Goal: Task Accomplishment & Management: Manage account settings

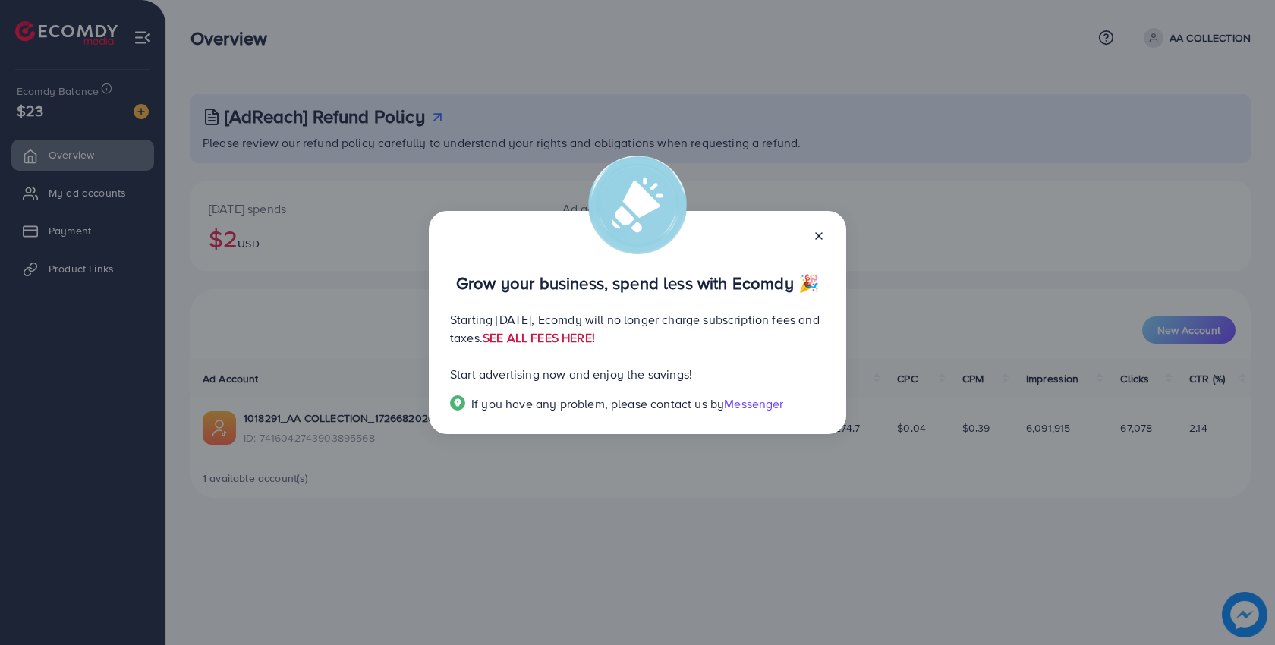
click at [595, 338] on link "SEE ALL FEES HERE!" at bounding box center [539, 337] width 112 height 17
click at [815, 242] on icon at bounding box center [819, 236] width 12 height 12
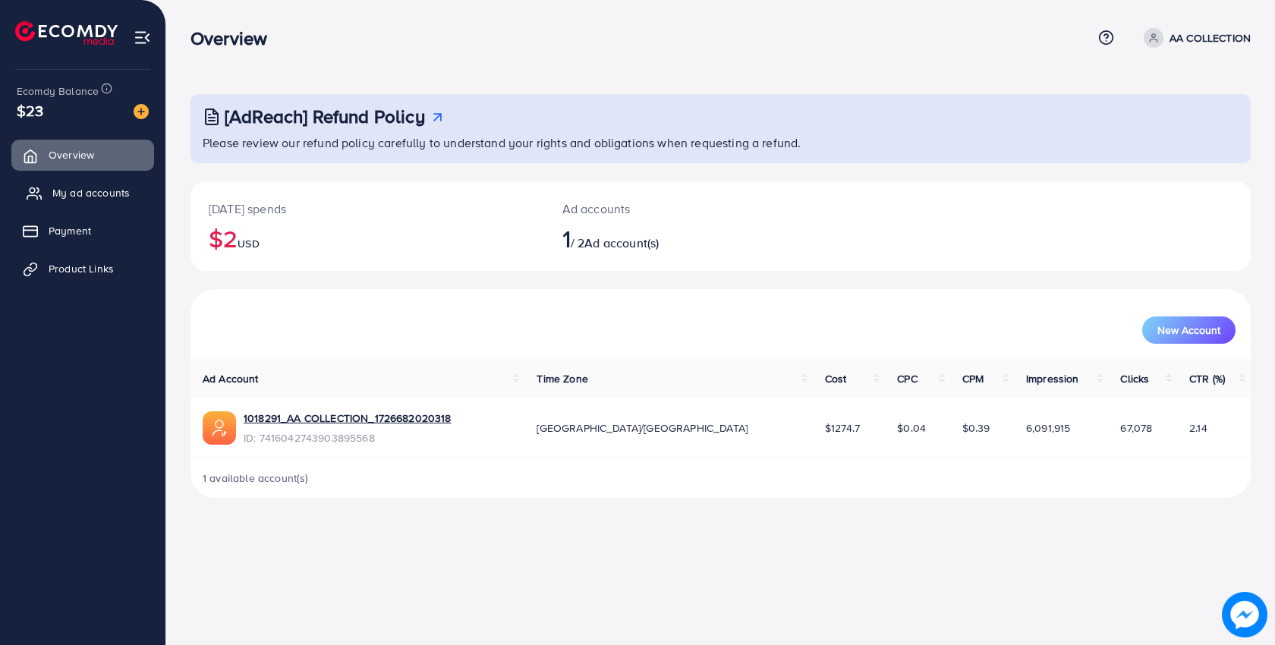
click at [109, 194] on span "My ad accounts" at bounding box center [90, 192] width 77 height 15
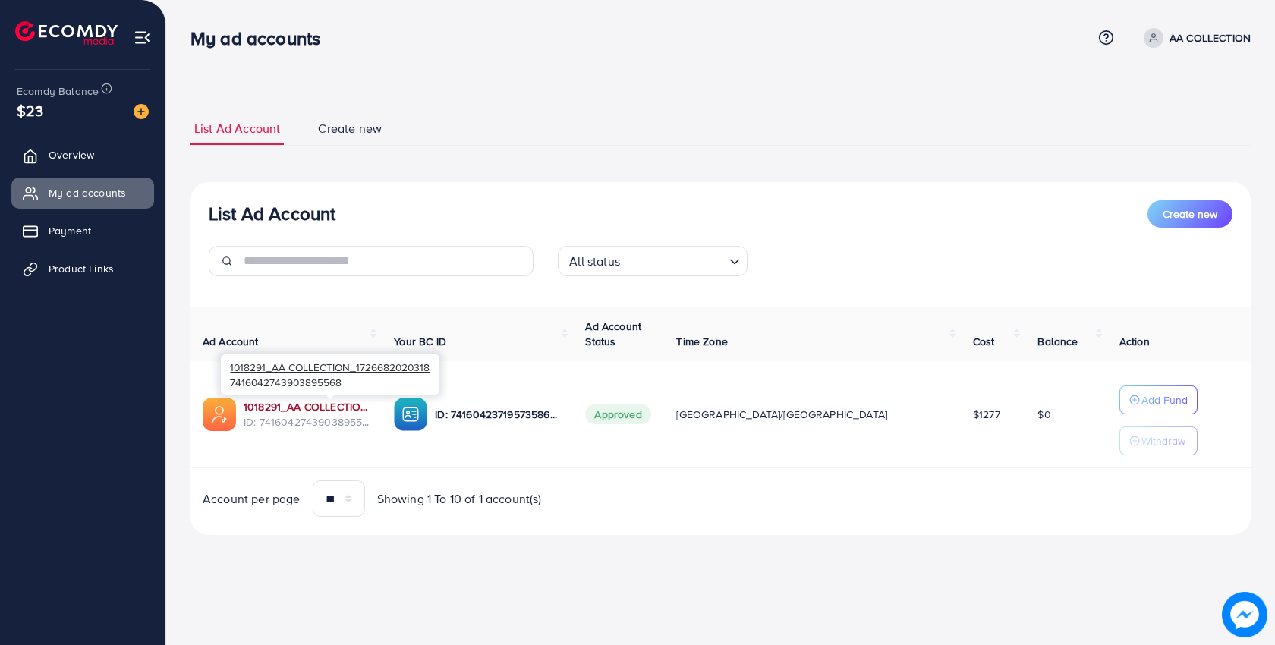
click at [341, 408] on link "1018291_AA COLLECTION_1726682020318" at bounding box center [307, 406] width 126 height 15
click at [350, 406] on link "1018291_AA COLLECTION_1726682020318" at bounding box center [307, 406] width 126 height 15
click at [86, 166] on link "Overview" at bounding box center [82, 155] width 143 height 30
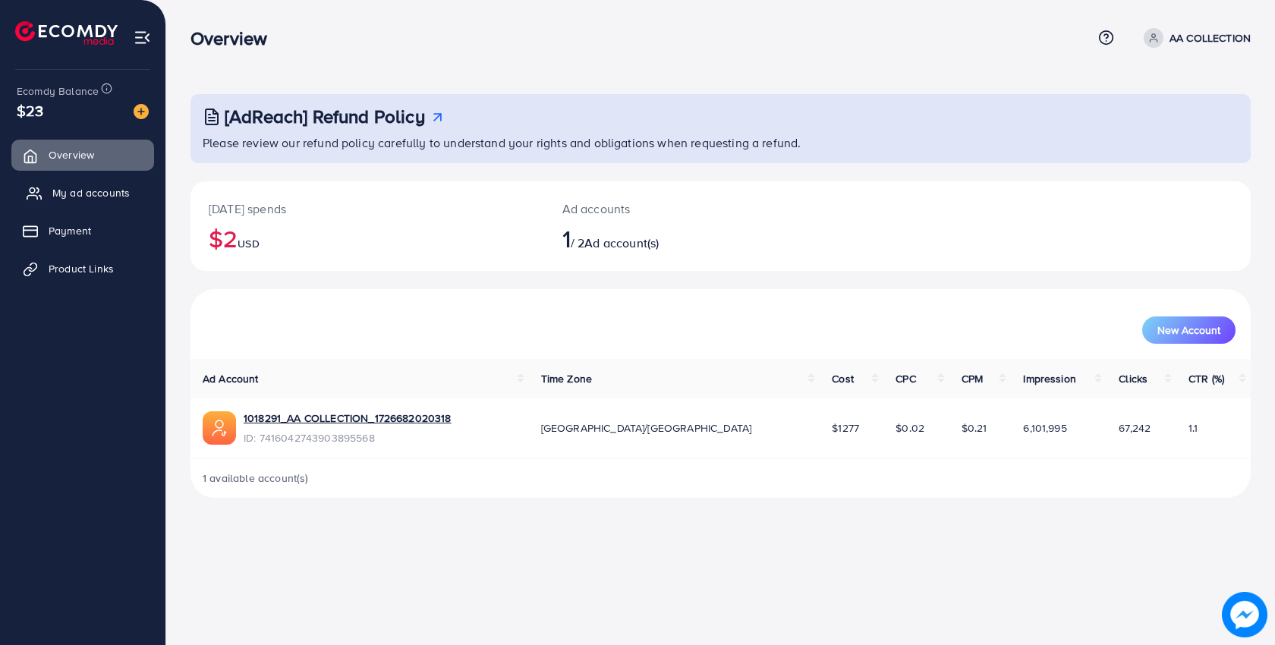
click at [96, 198] on span "My ad accounts" at bounding box center [90, 192] width 77 height 15
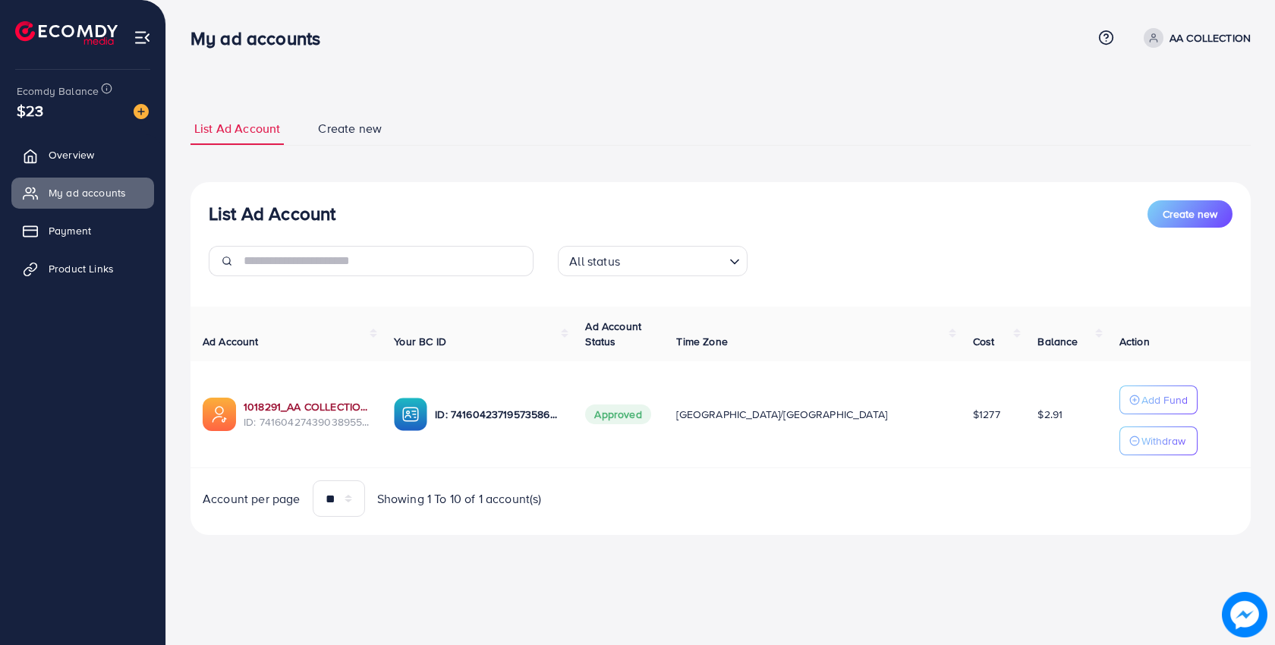
click at [343, 402] on link "1018291_AA COLLECTION_1726682020318" at bounding box center [307, 406] width 126 height 15
click at [307, 403] on link "1018291_AA COLLECTION_1726682020318" at bounding box center [307, 406] width 126 height 15
click at [351, 398] on div "1018291_AA COLLECTION_1726682020318 ID: 7416042743903895568" at bounding box center [286, 414] width 167 height 33
click at [351, 409] on link "1018291_AA COLLECTION_1726682020318" at bounding box center [307, 406] width 126 height 15
click at [347, 410] on link "1018291_AA COLLECTION_1726682020318" at bounding box center [307, 406] width 126 height 15
